Goal: Transaction & Acquisition: Purchase product/service

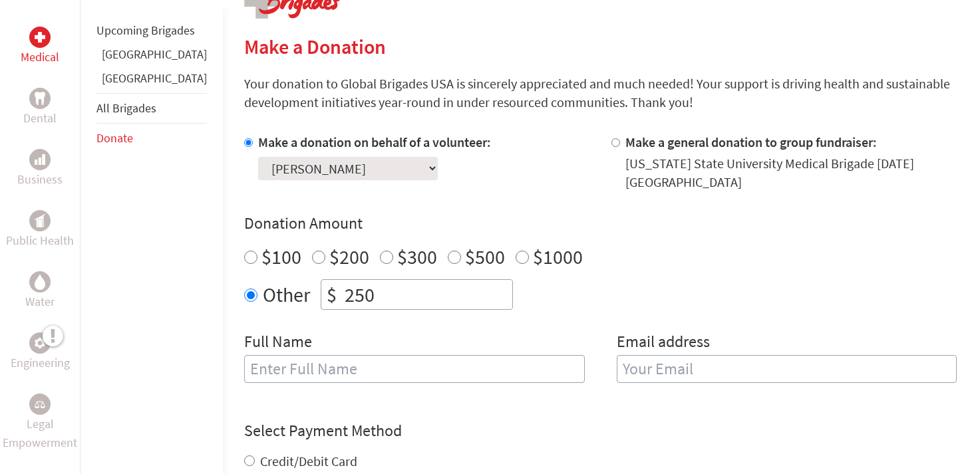
scroll to position [324, 0]
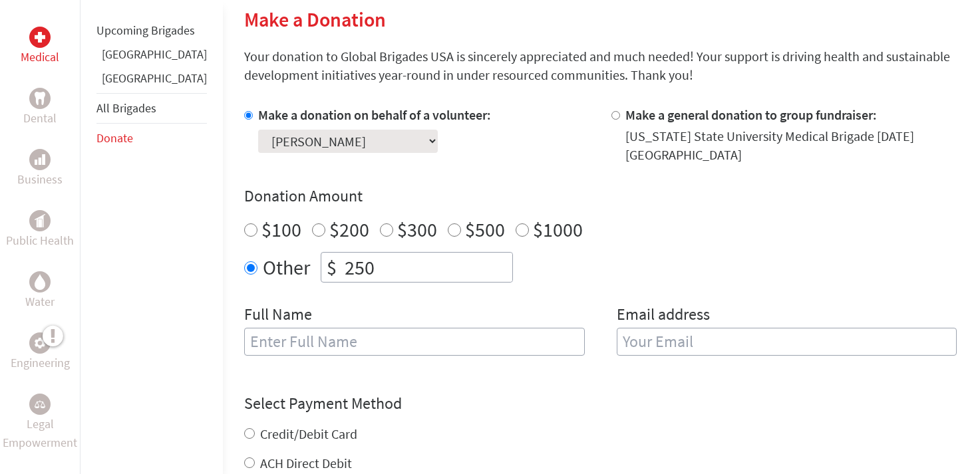
click at [347, 140] on select "Select a volunteer... [PERSON_NAME] [PERSON_NAME] [PERSON_NAME] [PERSON_NAME] […" at bounding box center [348, 141] width 180 height 23
click at [258, 130] on select "Select a volunteer... [PERSON_NAME] [PERSON_NAME] [PERSON_NAME] [PERSON_NAME] […" at bounding box center [348, 141] width 180 height 23
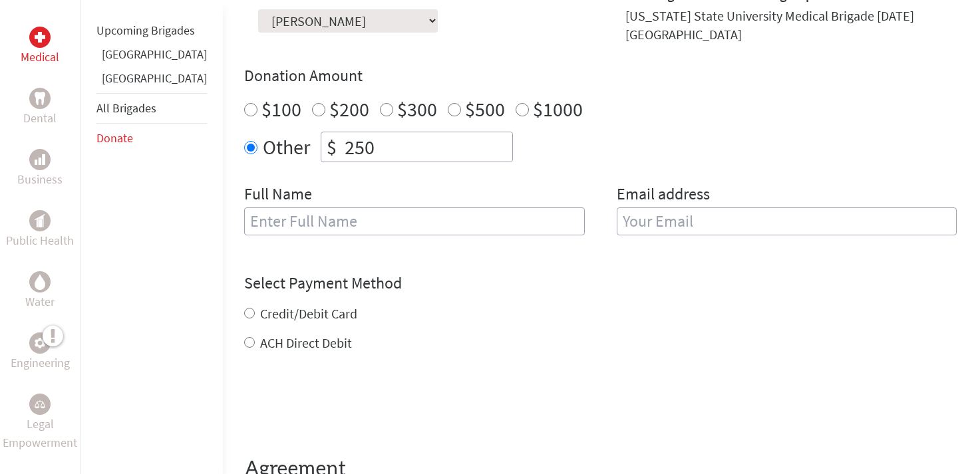
scroll to position [456, 0]
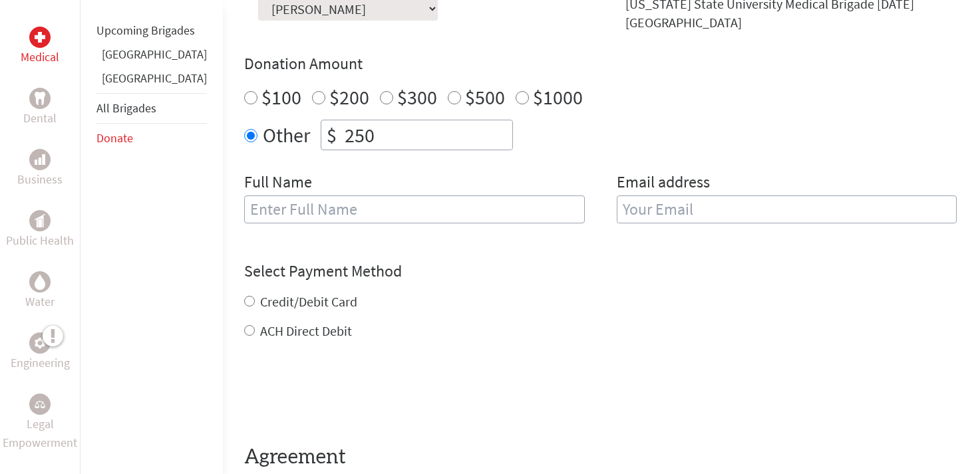
click at [307, 198] on input "text" at bounding box center [414, 210] width 341 height 28
type input "[PERSON_NAME]/A [PERSON_NAME]"
type input "[EMAIL_ADDRESS][DOMAIN_NAME]"
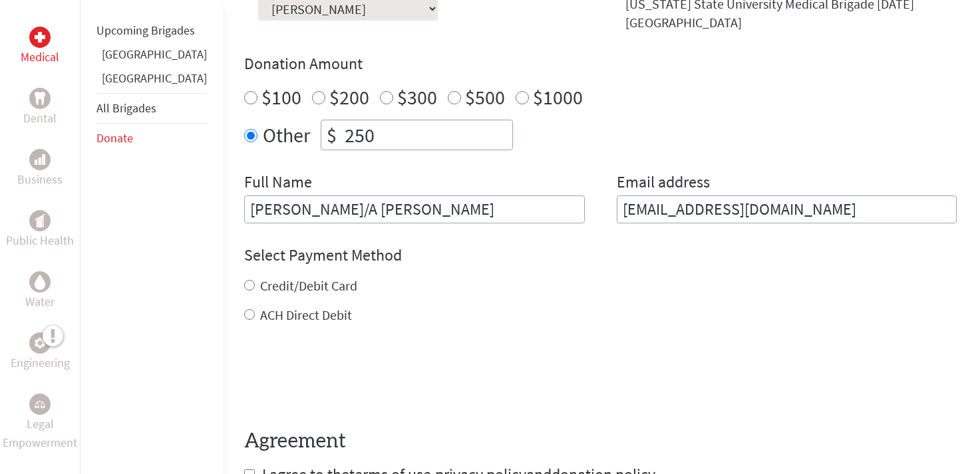
click at [277, 196] on input "[PERSON_NAME]/A [PERSON_NAME]" at bounding box center [414, 210] width 341 height 28
click at [357, 204] on input "[PERSON_NAME]" at bounding box center [414, 210] width 341 height 28
type input "[PERSON_NAME] [PERSON_NAME]"
click at [434, 222] on form "Make a donation on behalf of a volunteer: Select a volunteer... [PERSON_NAME] […" at bounding box center [600, 229] width 713 height 512
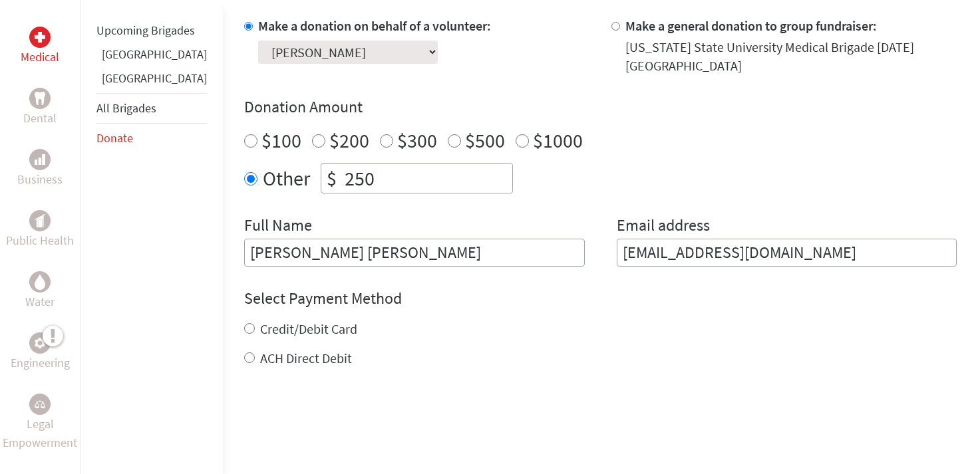
scroll to position [486, 0]
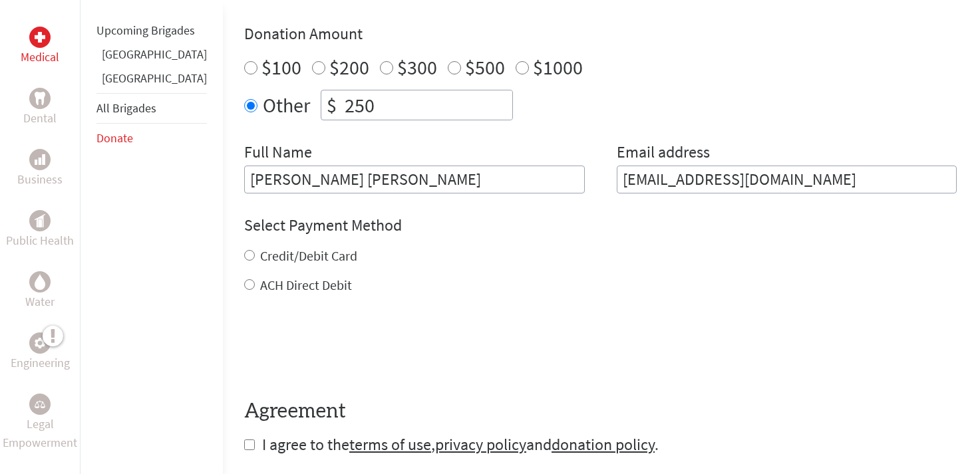
click at [298, 250] on label "Credit/Debit Card" at bounding box center [308, 256] width 97 height 17
click at [255, 250] on input "Credit/Debit Card" at bounding box center [249, 255] width 11 height 11
radio input "true"
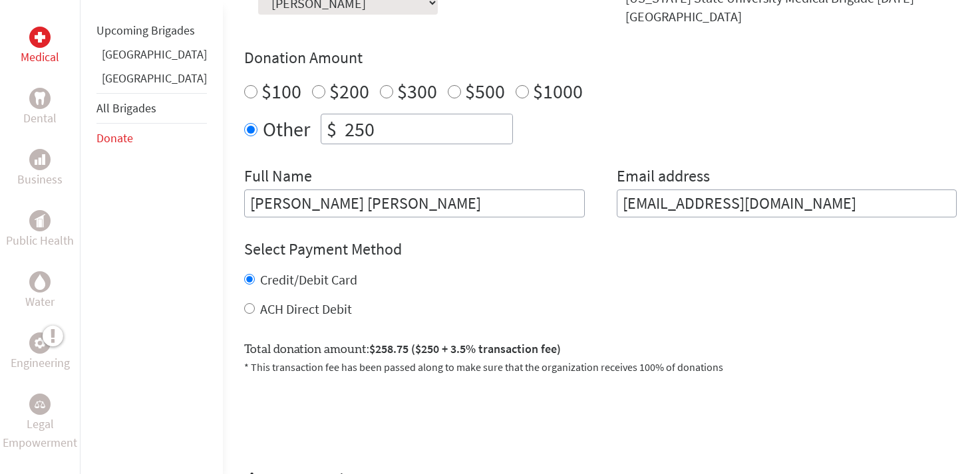
scroll to position [461, 0]
drag, startPoint x: 349, startPoint y: 112, endPoint x: 292, endPoint y: 111, distance: 56.6
click at [321, 115] on div "$ 250" at bounding box center [417, 130] width 192 height 31
type input "500"
click at [470, 167] on div "Full Name [PERSON_NAME] [PERSON_NAME]" at bounding box center [414, 193] width 341 height 52
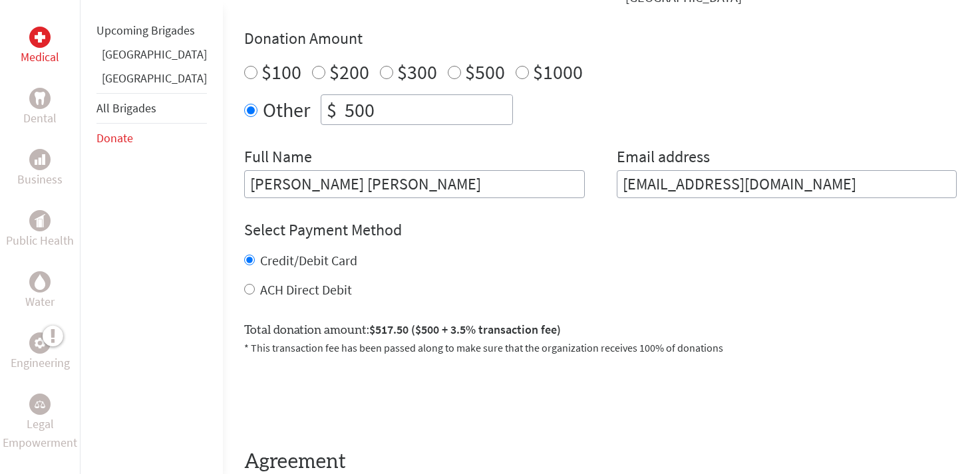
scroll to position [490, 0]
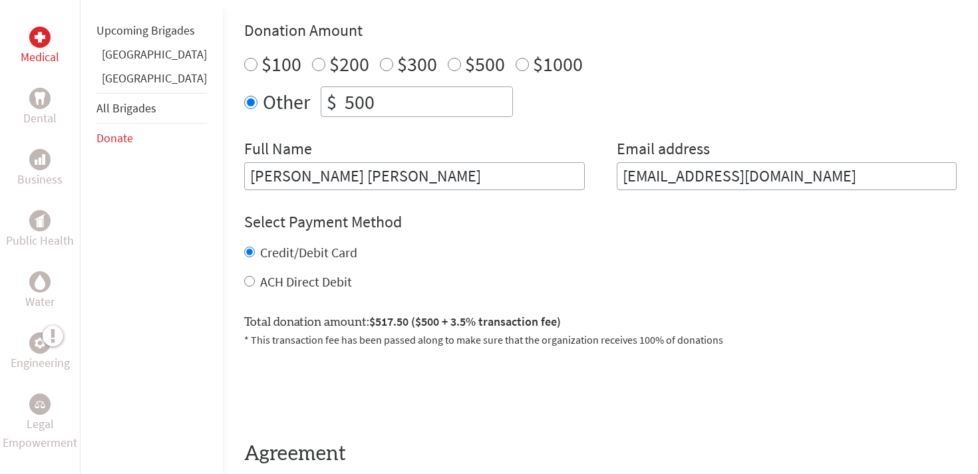
click at [267, 273] on label "ACH Direct Debit" at bounding box center [306, 281] width 92 height 17
click at [255, 276] on input "ACH Direct Debit" at bounding box center [249, 281] width 11 height 11
radio input "true"
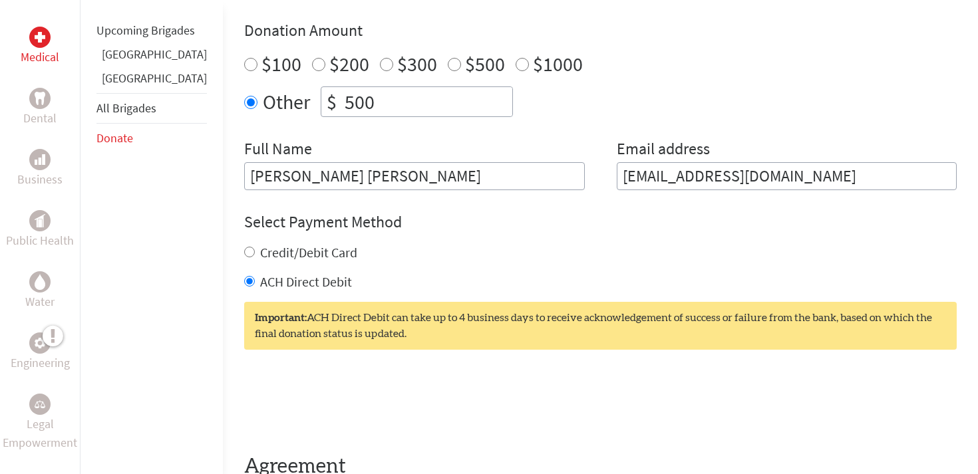
click at [274, 250] on div "Credit/Debit Card" at bounding box center [600, 253] width 713 height 19
click at [277, 244] on label "Credit/Debit Card" at bounding box center [308, 252] width 97 height 17
click at [255, 247] on input "Credit/Debit Card" at bounding box center [249, 252] width 11 height 11
radio input "true"
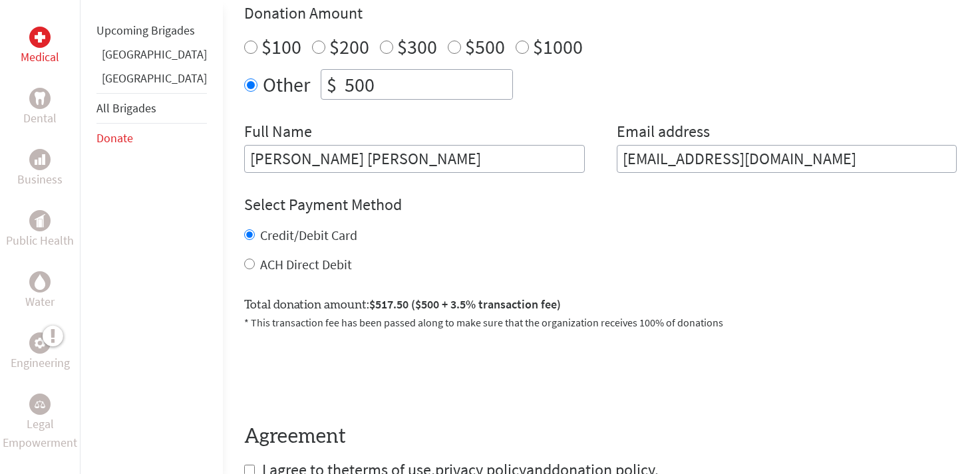
scroll to position [429, 0]
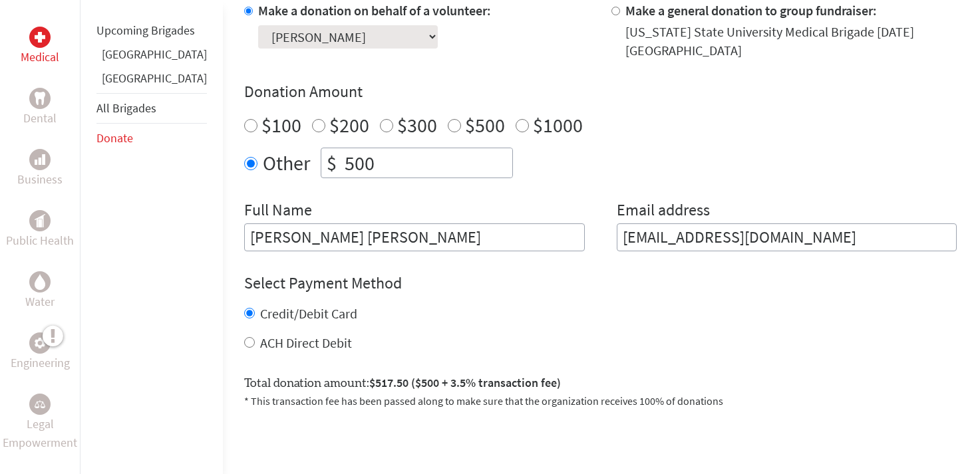
click at [465, 114] on label "$500" at bounding box center [485, 124] width 40 height 25
click at [448, 119] on input "$500" at bounding box center [454, 125] width 13 height 13
radio input "true"
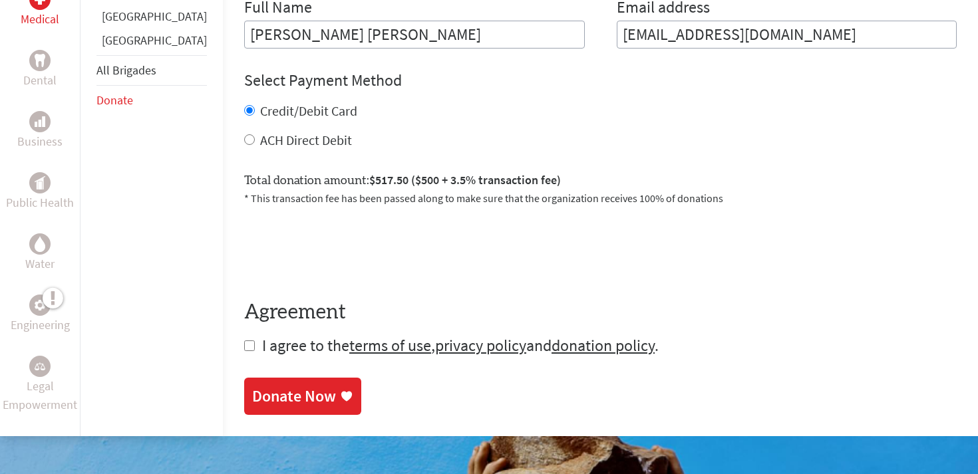
scroll to position [632, 0]
click at [262, 335] on span "I agree to the terms of use , privacy policy and donation policy ." at bounding box center [460, 345] width 397 height 21
click at [244, 337] on form "Make a donation on behalf of a volunteer: Select a volunteer... [PERSON_NAME] […" at bounding box center [600, 77] width 713 height 558
click at [244, 340] on input "checkbox" at bounding box center [249, 345] width 11 height 11
checkbox input "true"
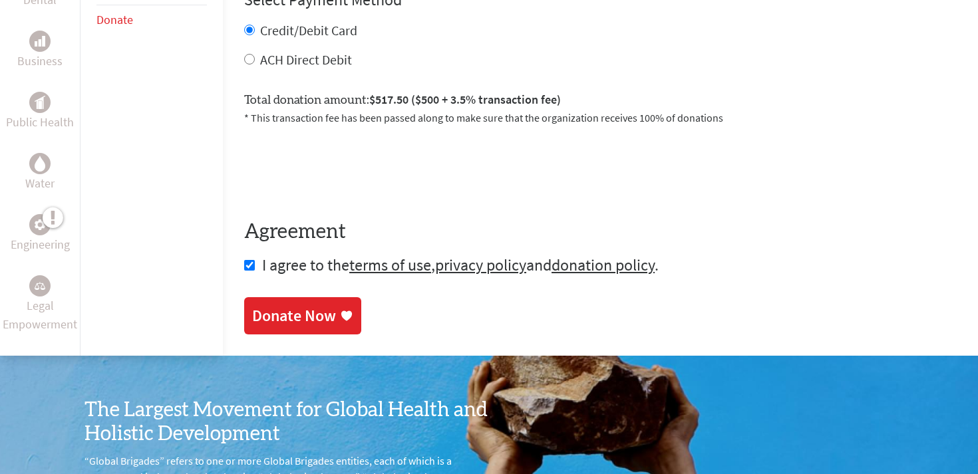
scroll to position [719, 0]
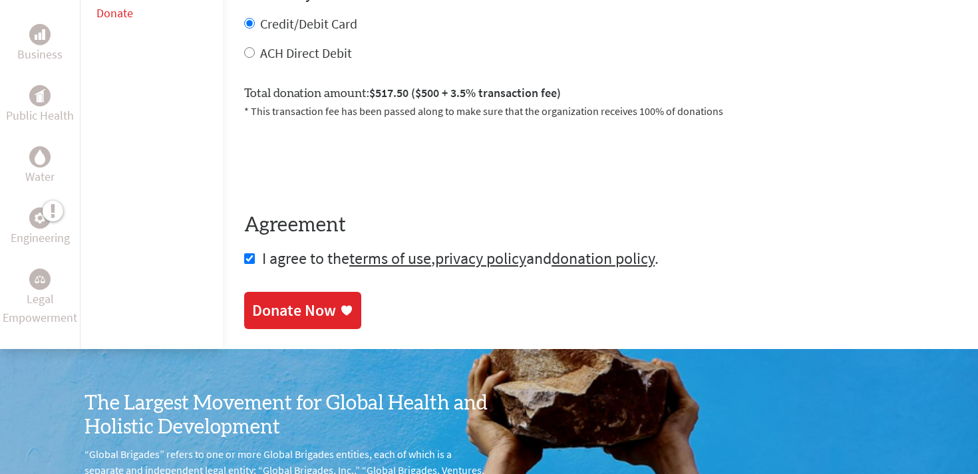
click at [244, 314] on link "Donate Now" at bounding box center [302, 310] width 117 height 37
